Goal: Task Accomplishment & Management: Complete application form

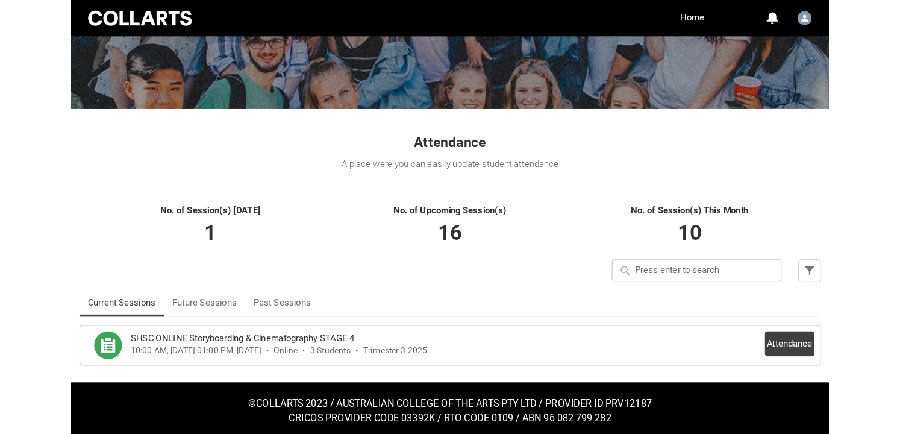
scroll to position [135, 0]
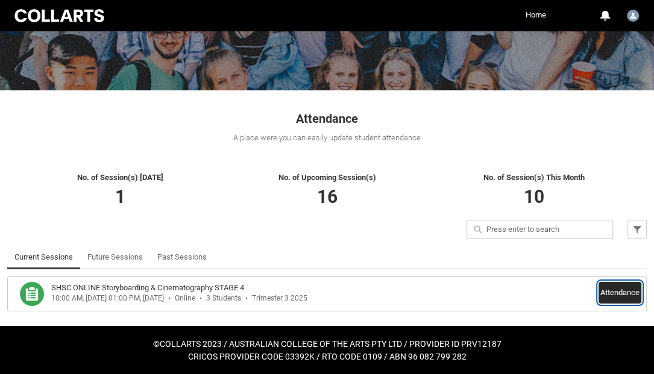
click at [618, 292] on button "Attendance" at bounding box center [619, 293] width 43 height 22
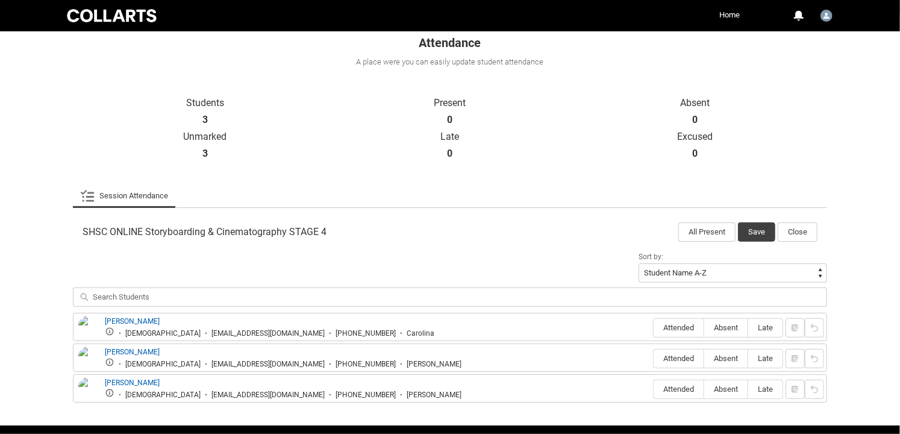
scroll to position [223, 0]
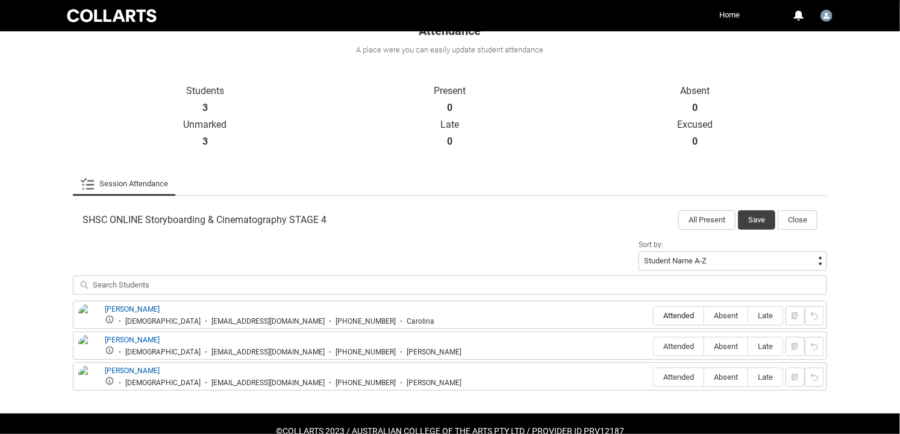
click at [689, 317] on span "Attended" at bounding box center [679, 315] width 50 height 9
click at [654, 316] on input "Attended" at bounding box center [653, 315] width 1 height 1
type lightning-radio-group "Attended"
radio input "true"
click at [728, 343] on span "Absent" at bounding box center [725, 346] width 43 height 9
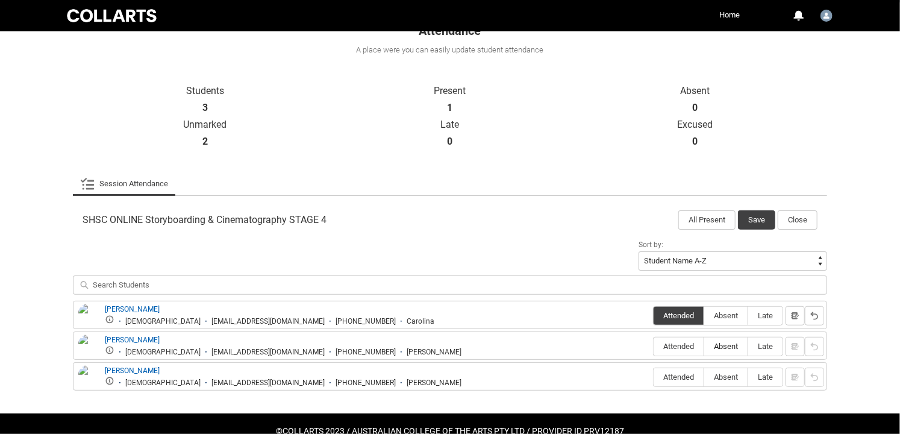
click at [704, 346] on input "Absent" at bounding box center [704, 346] width 1 height 1
type lightning-radio-group "Absent"
radio input "true"
click at [726, 374] on span "Absent" at bounding box center [725, 376] width 43 height 9
click at [704, 377] on input "Absent" at bounding box center [704, 377] width 1 height 1
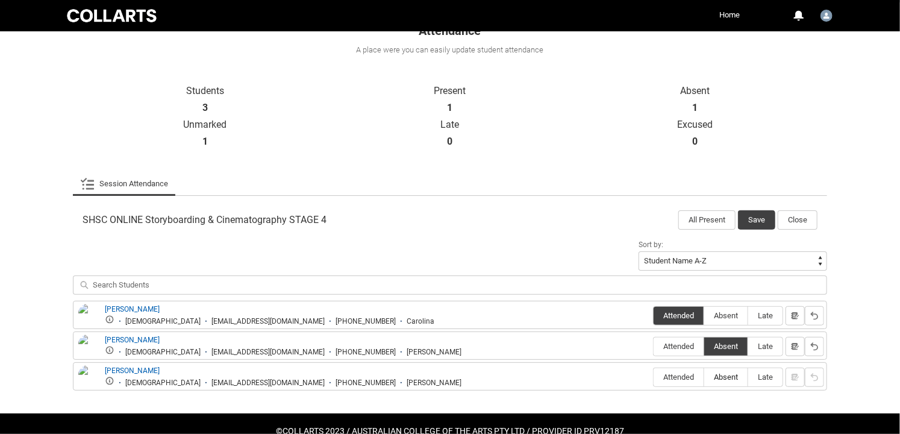
type lightning-radio-group "Absent"
radio input "true"
click at [760, 218] on button "Save" at bounding box center [756, 219] width 37 height 19
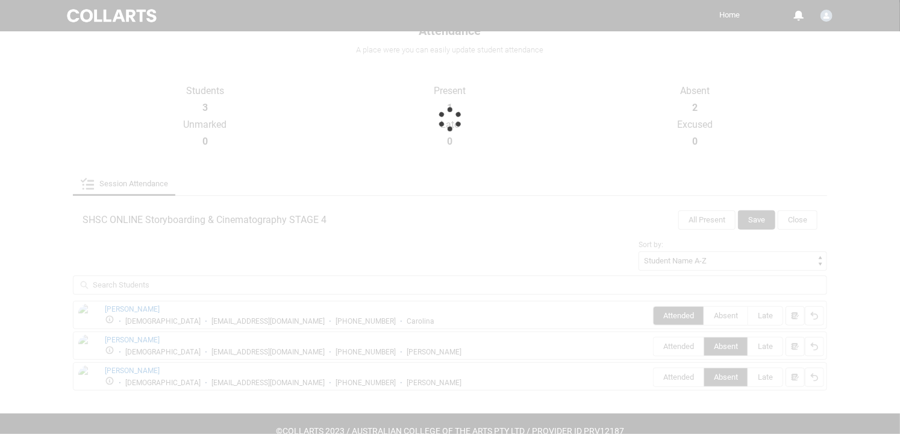
scroll to position [75, 0]
